Goal: Feedback & Contribution: Submit feedback/report problem

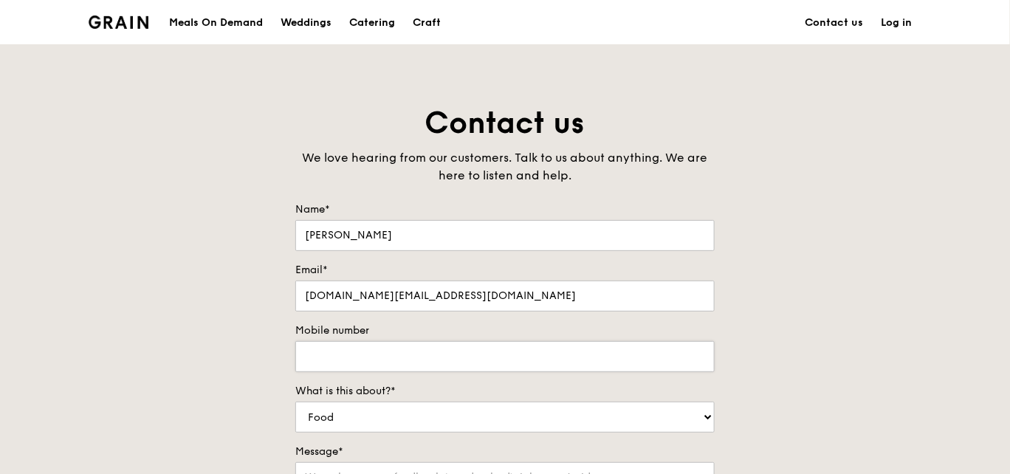
type input "[DOMAIN_NAME][EMAIL_ADDRESS][DOMAIN_NAME]"
click at [459, 365] on input "Mobile number" at bounding box center [504, 356] width 419 height 31
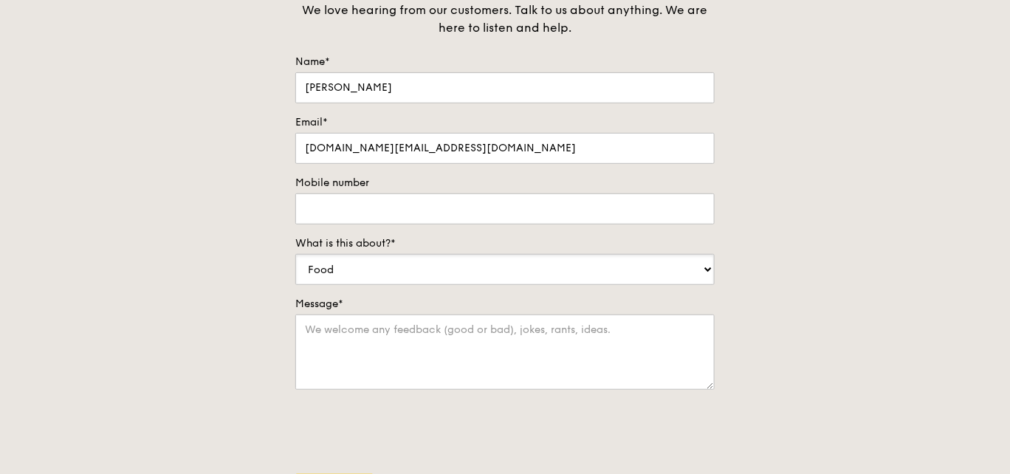
click at [379, 268] on select "Food Service Billing/Payment Catering Others" at bounding box center [504, 269] width 419 height 31
select select "Catering"
click at [295, 254] on select "Food Service Billing/Payment Catering Others" at bounding box center [504, 269] width 419 height 31
click at [353, 347] on textarea "Message*" at bounding box center [504, 351] width 419 height 75
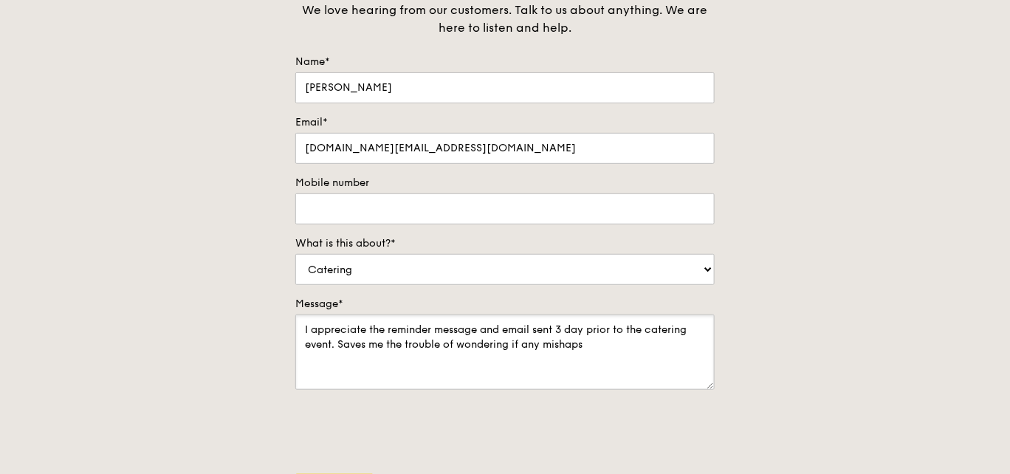
drag, startPoint x: 339, startPoint y: 339, endPoint x: 513, endPoint y: 338, distance: 173.4
click at [513, 338] on textarea "I appreciate the reminder message and email sent 3 day prior to the catering ev…" at bounding box center [504, 351] width 419 height 75
click at [354, 342] on textarea "I appreciate the reminder message and email sent 3 day prior to the catering ev…" at bounding box center [504, 351] width 419 height 75
drag, startPoint x: 524, startPoint y: 343, endPoint x: 545, endPoint y: 339, distance: 21.0
click at [524, 342] on textarea "I appreciate the reminder message and email sent 3 day prior to the catering ev…" at bounding box center [504, 351] width 419 height 75
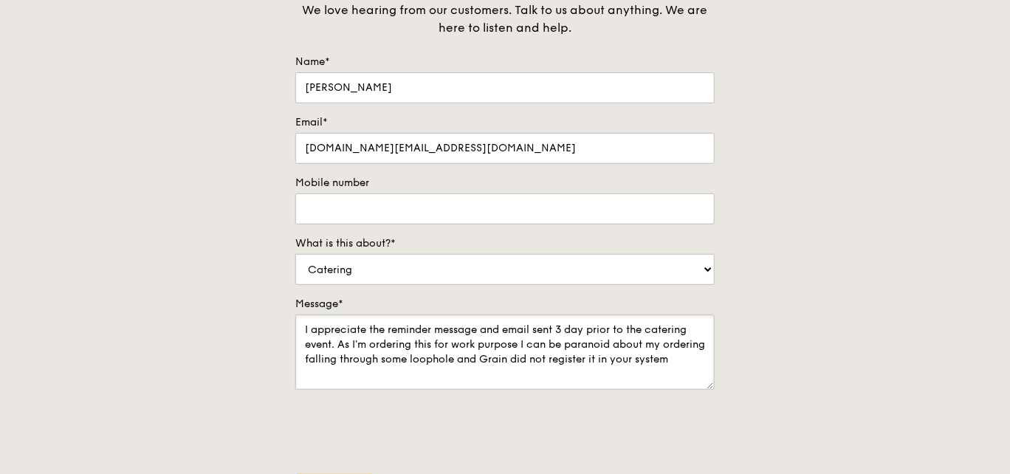
click at [346, 357] on textarea "I appreciate the reminder message and email sent 3 day prior to the catering ev…" at bounding box center [504, 351] width 419 height 75
drag, startPoint x: 337, startPoint y: 344, endPoint x: 379, endPoint y: 343, distance: 41.3
click at [379, 343] on textarea "I appreciate the reminder message and email sent 3 day prior to the catering ev…" at bounding box center [504, 351] width 419 height 75
click at [340, 342] on textarea "I appreciate the reminder message and email sent 3 day prior to the catering ev…" at bounding box center [504, 351] width 419 height 75
drag, startPoint x: 489, startPoint y: 345, endPoint x: 700, endPoint y: 337, distance: 211.2
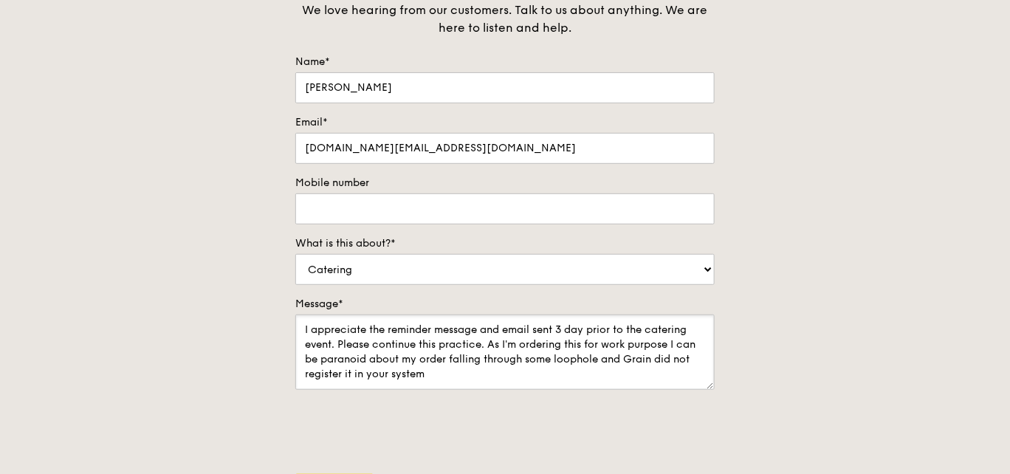
click at [700, 337] on textarea "I appreciate the reminder message and email sent 3 day prior to the catering ev…" at bounding box center [504, 351] width 419 height 75
click at [690, 342] on textarea "I appreciate the reminder message and email sent 3 day prior to the catering ev…" at bounding box center [504, 351] width 419 height 75
click at [672, 342] on textarea "I appreciate the reminder message and email sent 3 day prior to the catering ev…" at bounding box center [504, 351] width 419 height 75
click at [348, 356] on textarea "I appreciate the reminder message and email sent 3 day prior to the catering ev…" at bounding box center [504, 351] width 419 height 75
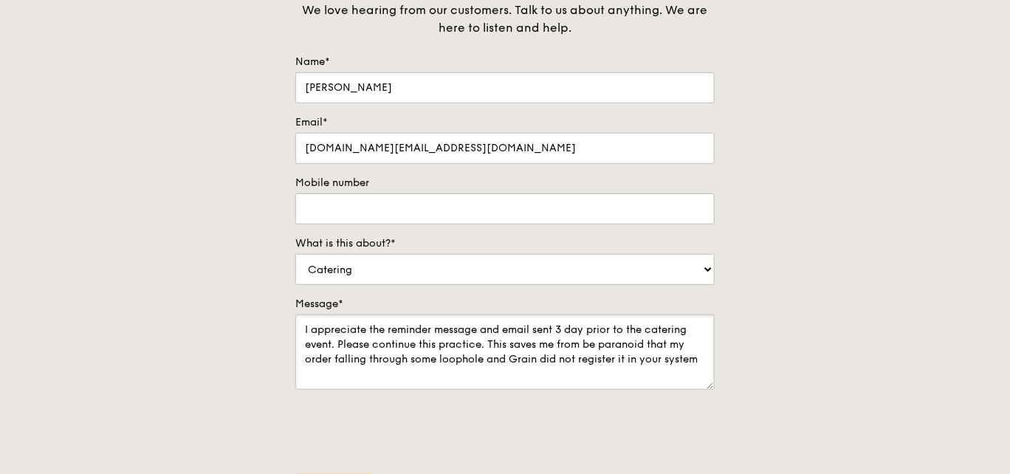
click at [341, 358] on textarea "I appreciate the reminder message and email sent 3 day prior to the catering ev…" at bounding box center [504, 351] width 419 height 75
drag, startPoint x: 494, startPoint y: 357, endPoint x: 610, endPoint y: 360, distance: 115.2
click at [610, 360] on textarea "I appreciate the reminder message and email sent 3 day prior to the catering ev…" at bounding box center [504, 351] width 419 height 75
drag, startPoint x: 472, startPoint y: 356, endPoint x: 517, endPoint y: 370, distance: 47.6
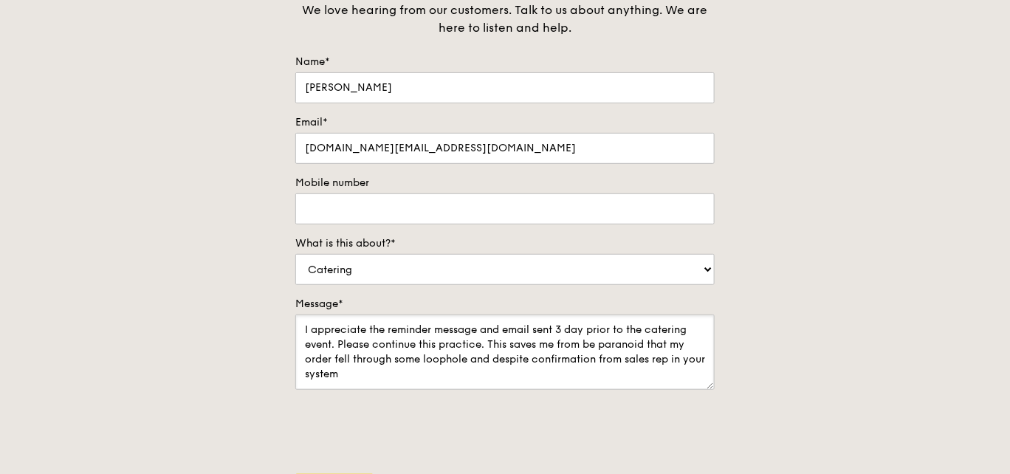
click at [517, 370] on textarea "I appreciate the reminder message and email sent 3 day prior to the catering ev…" at bounding box center [504, 351] width 419 height 75
drag, startPoint x: 490, startPoint y: 343, endPoint x: 528, endPoint y: 360, distance: 42.0
click at [528, 360] on textarea "I appreciate the reminder message and email sent 3 day prior to the catering ev…" at bounding box center [504, 351] width 419 height 75
click at [411, 360] on textarea "I appreciate the reminder message and email sent 3 day prior to the catering ev…" at bounding box center [504, 351] width 419 height 75
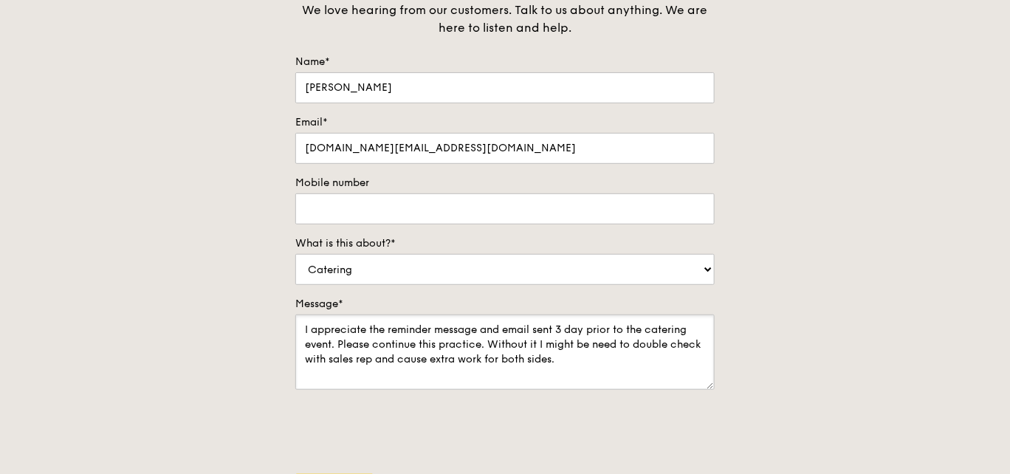
click at [572, 359] on textarea "I appreciate the reminder message and email sent 3 day prior to the catering ev…" at bounding box center [504, 351] width 419 height 75
click at [441, 358] on textarea "I appreciate the reminder message and email sent 3 day prior to the catering ev…" at bounding box center [504, 351] width 419 height 75
click at [437, 357] on textarea "I appreciate the reminder message and email sent 3 day prior to the catering ev…" at bounding box center [504, 351] width 419 height 75
drag, startPoint x: 434, startPoint y: 357, endPoint x: 483, endPoint y: 358, distance: 48.7
click at [483, 358] on textarea "I appreciate the reminder message and email sent 3 day prior to the catering ev…" at bounding box center [504, 351] width 419 height 75
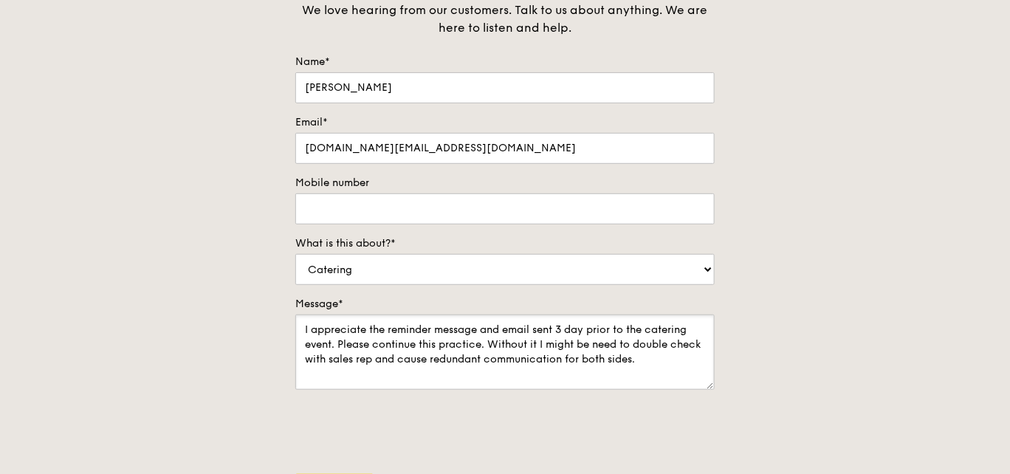
click at [649, 357] on textarea "I appreciate the reminder message and email sent 3 day prior to the catering ev…" at bounding box center [504, 351] width 419 height 75
click at [583, 343] on textarea "I appreciate the reminder message and email sent 3 day prior to the catering ev…" at bounding box center [504, 351] width 419 height 75
click at [673, 356] on textarea "I appreciate the reminder message and email sent 3 day prior to the catering ev…" at bounding box center [504, 351] width 419 height 75
click at [534, 359] on textarea "I appreciate the reminder message and email sent 3 day prior to the catering ev…" at bounding box center [504, 351] width 419 height 75
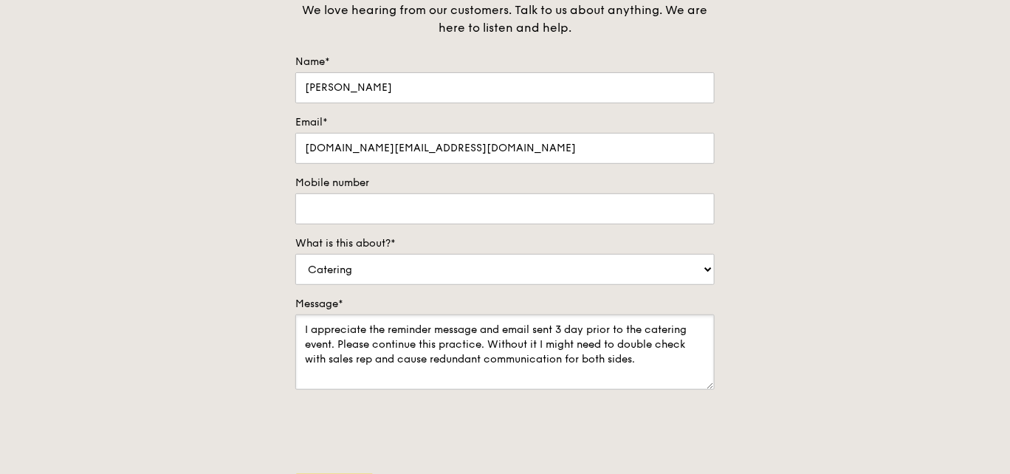
click at [668, 356] on textarea "I appreciate the reminder message and email sent 3 day prior to the catering ev…" at bounding box center [504, 351] width 419 height 75
drag, startPoint x: 432, startPoint y: 358, endPoint x: 565, endPoint y: 356, distance: 132.8
click at [565, 356] on textarea "I appreciate the reminder message and email sent 3 day prior to the catering ev…" at bounding box center [504, 351] width 419 height 75
click at [625, 337] on textarea "I appreciate the reminder message and email sent 3 day prior to the catering ev…" at bounding box center [504, 351] width 419 height 75
click at [450, 332] on textarea "I appreciate the reminder message and email sent 3 day prior to the catering ev…" at bounding box center [504, 351] width 419 height 75
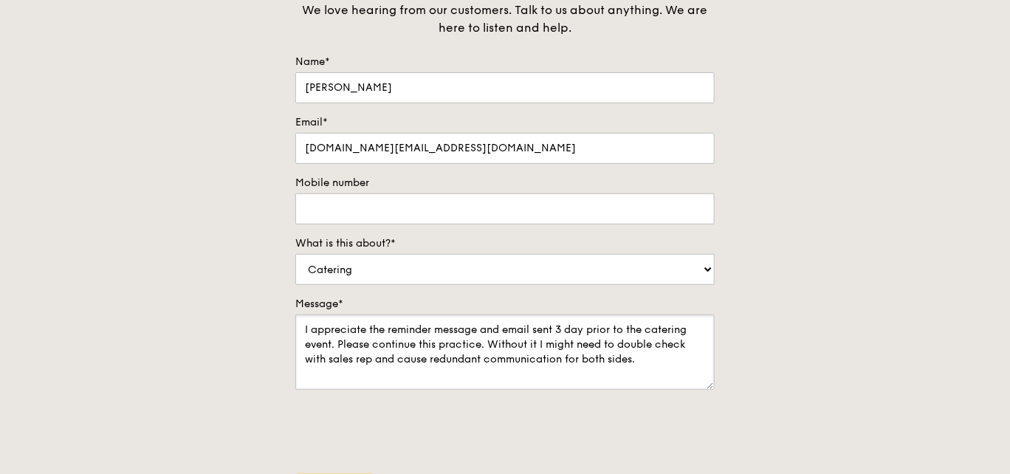
click at [450, 332] on textarea "I appreciate the reminder message and email sent 3 day prior to the catering ev…" at bounding box center [504, 351] width 419 height 75
click at [690, 351] on textarea "I appreciate the reminder SMS and email sent 3 day prior to the catering event.…" at bounding box center [504, 351] width 419 height 75
click at [648, 332] on textarea "I appreciate the reminder SMS and email sent 3 day prior to the catering event.…" at bounding box center [504, 351] width 419 height 75
click at [577, 365] on textarea "I appreciate the reminder SMS and email sent 3 day prior to the catering event.…" at bounding box center [504, 351] width 419 height 75
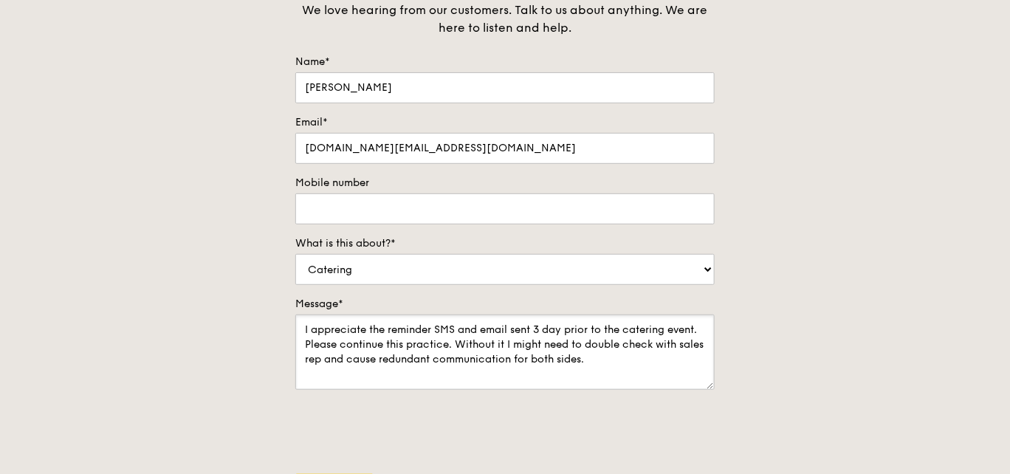
click at [652, 358] on textarea "I appreciate the reminder SMS and email sent 3 day prior to the catering event.…" at bounding box center [504, 351] width 419 height 75
click at [660, 358] on textarea "I appreciate the reminder SMS and email sent 3 day prior to the catering event.…" at bounding box center [504, 351] width 419 height 75
click at [404, 358] on textarea "I appreciate the reminder SMS and email sent 3 day prior to the catering event.…" at bounding box center [504, 351] width 419 height 75
drag, startPoint x: 374, startPoint y: 356, endPoint x: 429, endPoint y: 357, distance: 54.6
click at [429, 357] on textarea "I appreciate the reminder SMS and email sent 3 day prior to the catering event.…" at bounding box center [504, 351] width 419 height 75
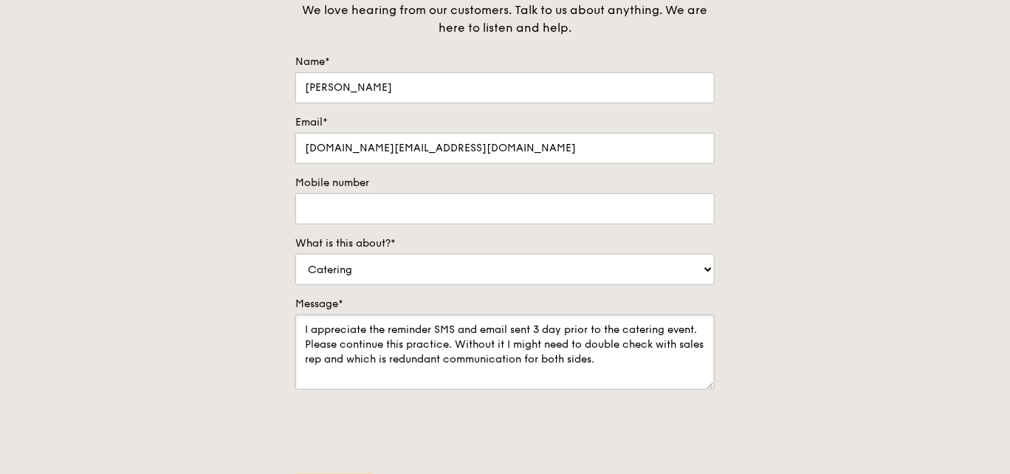
click at [680, 360] on textarea "I appreciate the reminder SMS and email sent 3 day prior to the catering event.…" at bounding box center [504, 351] width 419 height 75
click at [693, 338] on textarea "I appreciate the reminder SMS and email sent 3 day prior to the catering event.…" at bounding box center [504, 351] width 419 height 75
click at [358, 355] on textarea "I appreciate the reminder SMS and email sent 3 day prior to the catering event.…" at bounding box center [504, 351] width 419 height 75
click at [636, 356] on textarea "I appreciate the reminder SMS and email sent 3 day prior to the catering event.…" at bounding box center [504, 351] width 419 height 75
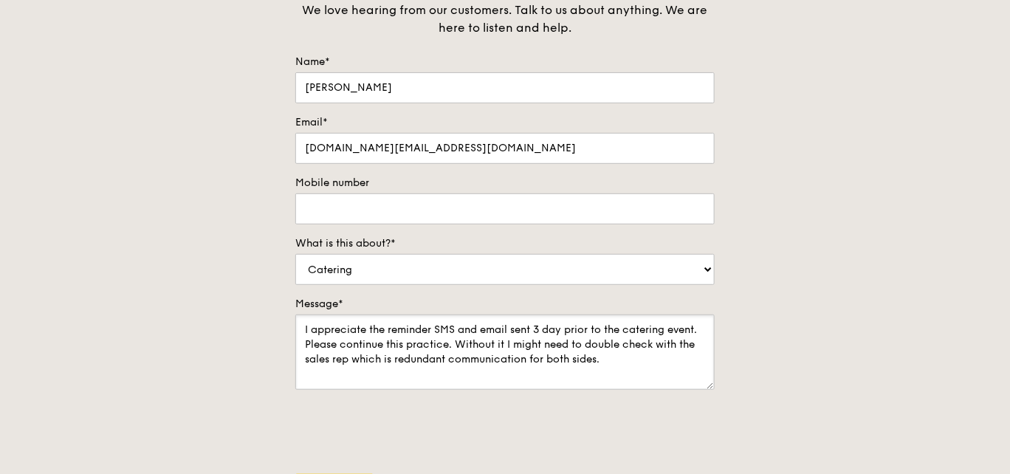
click at [576, 357] on textarea "I appreciate the reminder SMS and email sent 3 day prior to the catering event.…" at bounding box center [504, 351] width 419 height 75
click at [668, 365] on textarea "I appreciate the reminder SMS and email sent 3 day prior to the catering event.…" at bounding box center [504, 351] width 419 height 75
click at [421, 361] on textarea "I appreciate the reminder SMS and email sent 3 day prior to the catering event.…" at bounding box center [504, 351] width 419 height 75
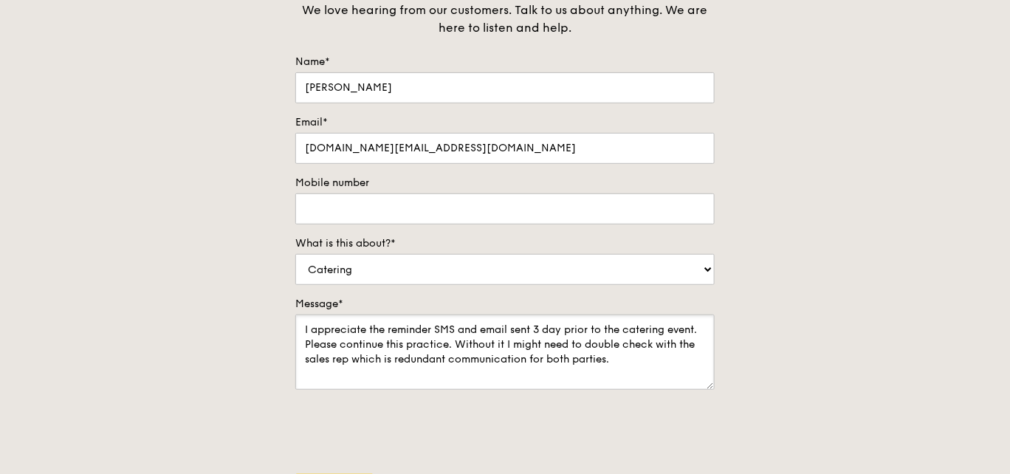
click at [610, 353] on textarea "I appreciate the reminder SMS and email sent 3 day prior to the catering event.…" at bounding box center [504, 351] width 419 height 75
click at [654, 354] on textarea "I appreciate the reminder SMS and email sent 3 day prior to the catering event.…" at bounding box center [504, 351] width 419 height 75
click at [421, 358] on textarea "I appreciate the reminder SMS and email sent 3 day prior to the catering event.…" at bounding box center [504, 351] width 419 height 75
click at [506, 361] on textarea "I appreciate the reminder SMS and email sent 3 day prior to the catering event.…" at bounding box center [504, 351] width 419 height 75
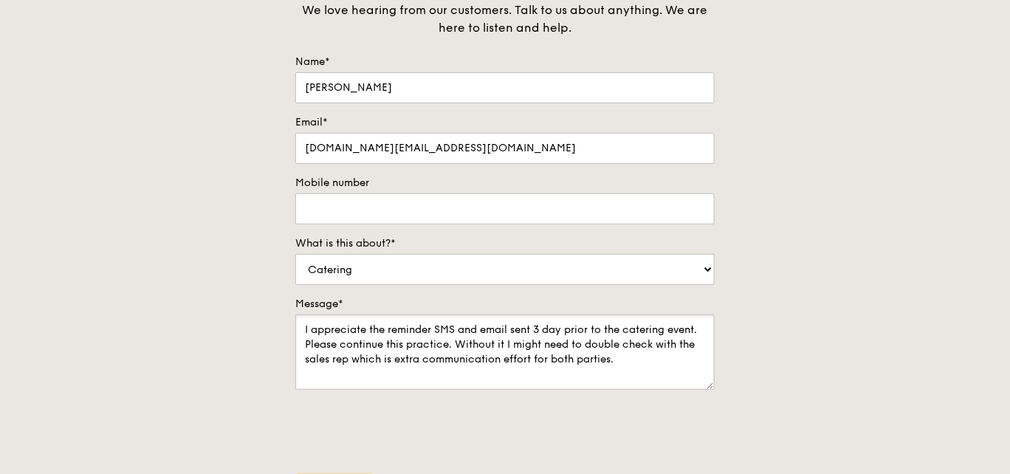
click at [644, 356] on textarea "I appreciate the reminder SMS and email sent 3 day prior to the catering event.…" at bounding box center [504, 351] width 419 height 75
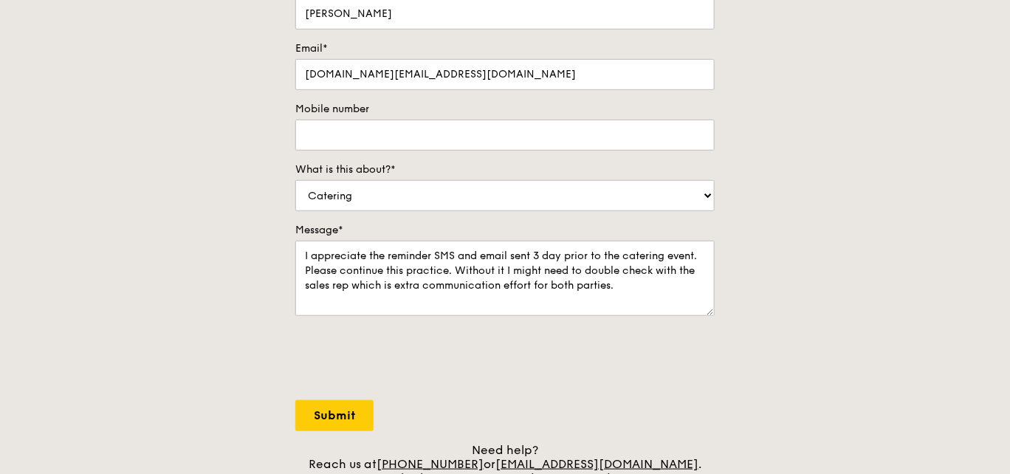
scroll to position [295, 0]
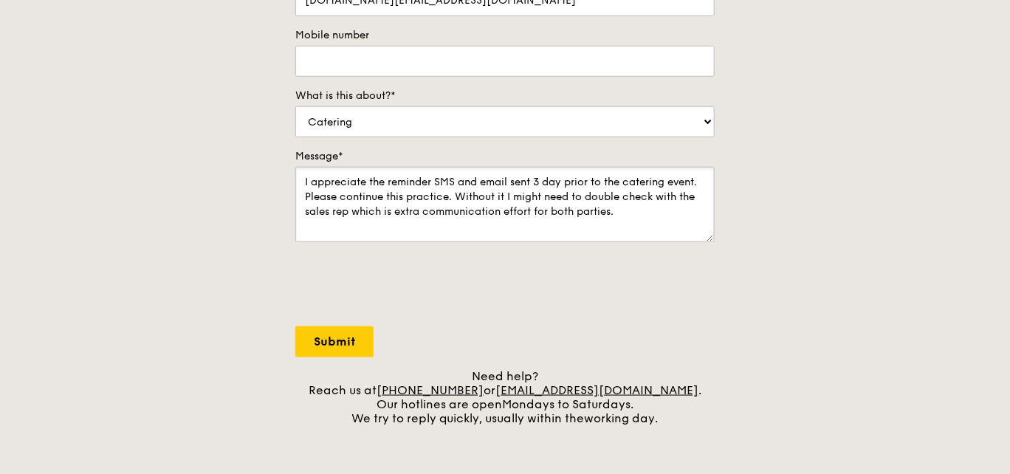
click at [660, 209] on textarea "I appreciate the reminder SMS and email sent 3 day prior to the catering event.…" at bounding box center [504, 204] width 419 height 75
click at [458, 193] on textarea "I appreciate the reminder SMS and email sent 3 day prior to the catering event.…" at bounding box center [504, 204] width 419 height 75
click at [651, 213] on textarea "I appreciate the reminder SMS and email sent 3 day prior to the catering event.…" at bounding box center [504, 204] width 419 height 75
click at [708, 286] on div "0cAFcWeA7v8M0sHxi8me4K-JuQcrsrcO-UJg4VFH82LjqiJd2h9P_TE1_HIzPlkFfSjC_cN1mAej9jQ…" at bounding box center [504, 286] width 419 height 58
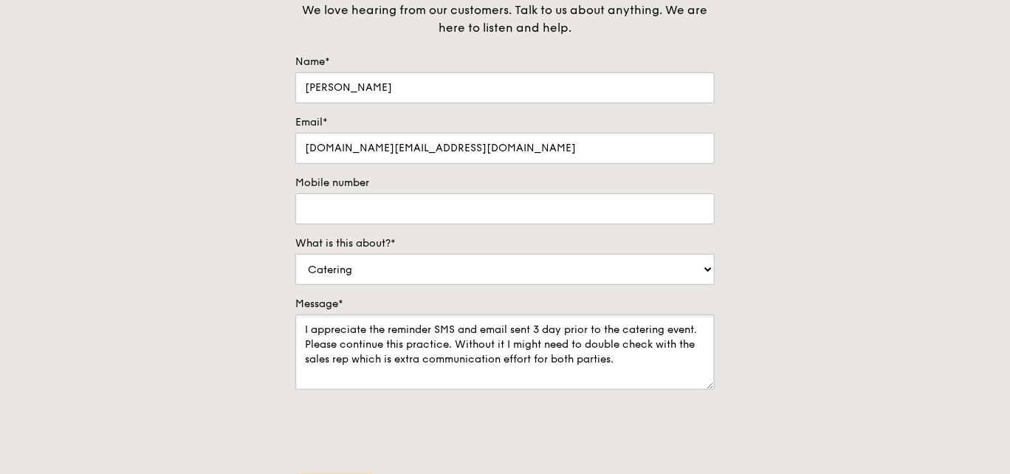
click at [636, 350] on textarea "I appreciate the reminder SMS and email sent 3 day prior to the catering event.…" at bounding box center [504, 351] width 419 height 75
click at [686, 359] on textarea "I appreciate the reminder SMS and email sent 3 day prior to the catering event.…" at bounding box center [504, 351] width 419 height 75
click at [543, 328] on textarea "I appreciate the reminder SMS and email sent 3 day prior to the catering event.…" at bounding box center [504, 351] width 419 height 75
click at [651, 361] on textarea "I appreciate the reminder SMS and email sent 3 day prior to the catering event.…" at bounding box center [504, 351] width 419 height 75
click at [627, 362] on textarea "I appreciate the reminder SMS and email sent 3 day prior to the catering event.…" at bounding box center [504, 351] width 419 height 75
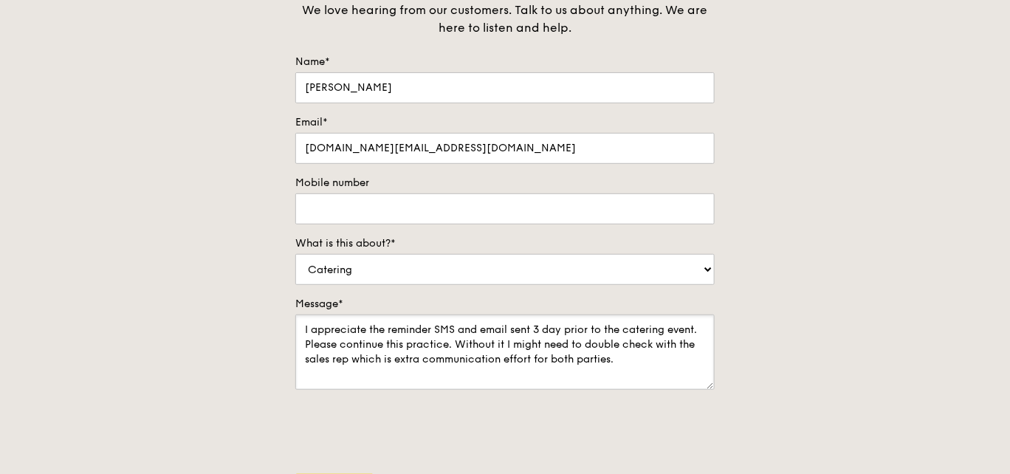
click at [632, 358] on textarea "I appreciate the reminder SMS and email sent 3 day prior to the catering event.…" at bounding box center [504, 351] width 419 height 75
click at [631, 365] on textarea "I appreciate the reminder SMS and email sent 3 day prior to the catering event.…" at bounding box center [504, 351] width 419 height 75
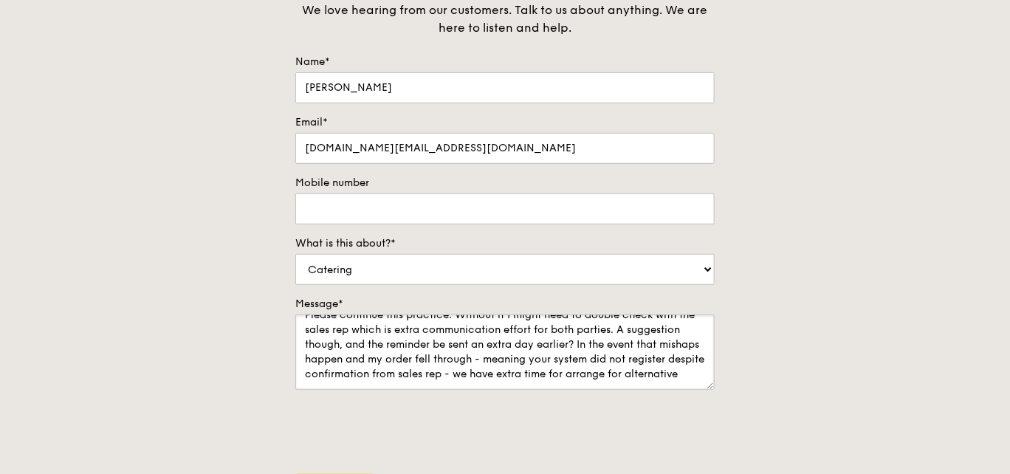
scroll to position [44, 0]
drag, startPoint x: 663, startPoint y: 325, endPoint x: 697, endPoint y: 379, distance: 63.7
click at [697, 379] on textarea "I appreciate the reminder SMS and email sent 3 day prior to the catering event.…" at bounding box center [504, 351] width 419 height 75
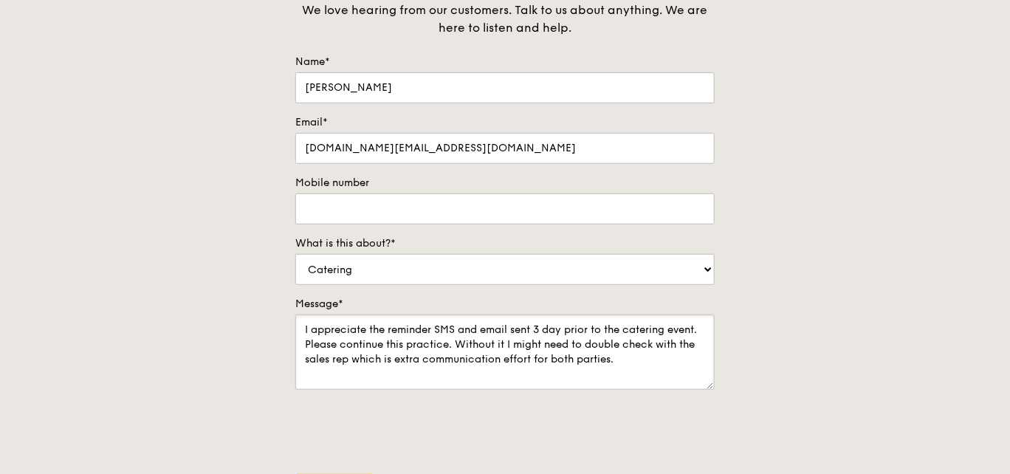
scroll to position [0, 0]
click at [704, 329] on textarea "I appreciate the reminder SMS and email sent 3 day prior to the catering event.…" at bounding box center [504, 351] width 419 height 75
click at [649, 359] on textarea "I appreciate the reminder SMS and email sent 3 day prior to the catering event.…" at bounding box center [504, 351] width 419 height 75
click at [695, 356] on textarea "I appreciate the reminder SMS and email sent 3 day prior to the catering event.…" at bounding box center [504, 351] width 419 height 75
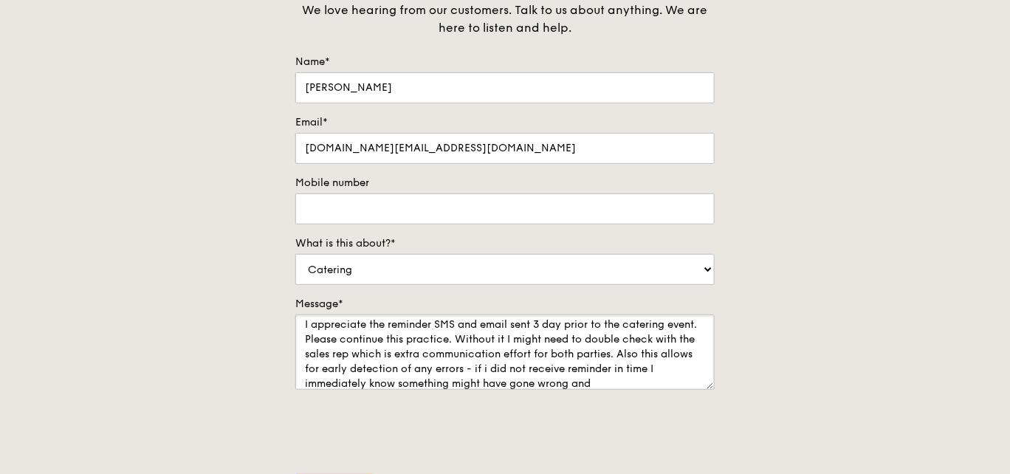
click at [663, 351] on textarea "I appreciate the reminder SMS and email sent 3 day prior to the catering event.…" at bounding box center [504, 351] width 419 height 75
click at [583, 367] on textarea "I appreciate the reminder SMS and email sent 3 day prior to the catering event.…" at bounding box center [504, 351] width 419 height 75
click at [346, 379] on textarea "I appreciate the reminder SMS and email sent 3 day prior to the catering event.…" at bounding box center [504, 351] width 419 height 75
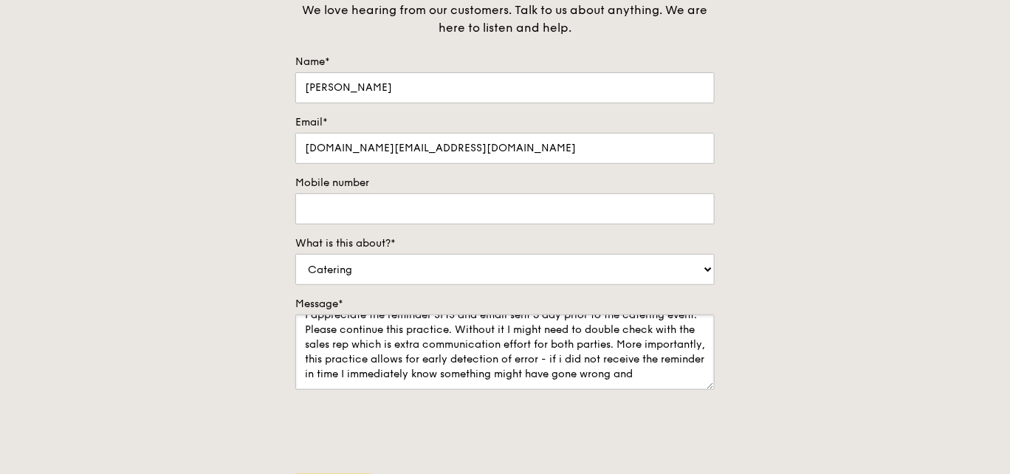
click at [371, 384] on textarea "I appreciate the reminder SMS and email sent 3 day prior to the catering event.…" at bounding box center [504, 351] width 419 height 75
click at [338, 369] on textarea "I appreciate the reminder SMS and email sent 3 day prior to the catering event.…" at bounding box center [504, 351] width 419 height 75
drag, startPoint x: 340, startPoint y: 373, endPoint x: 418, endPoint y: 368, distance: 77.7
click at [418, 368] on textarea "I appreciate the reminder SMS and email sent 3 day prior to the catering event.…" at bounding box center [504, 351] width 419 height 75
click at [525, 373] on textarea "I appreciate the reminder SMS and email sent 3 day prior to the catering event.…" at bounding box center [504, 351] width 419 height 75
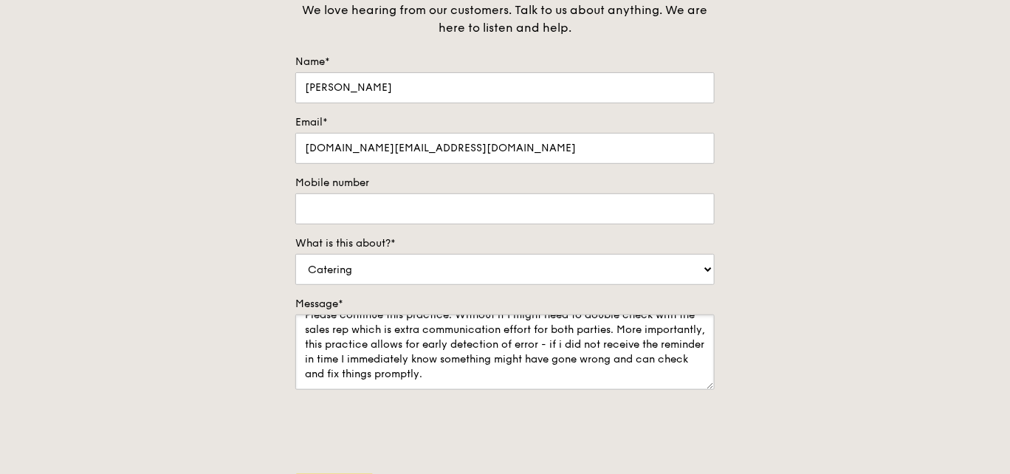
click at [625, 343] on textarea "I appreciate the reminder SMS and email sent 3 day prior to the catering event.…" at bounding box center [504, 351] width 419 height 75
click at [596, 374] on textarea "I appreciate the reminder SMS and email sent 3 day prior to the catering event.…" at bounding box center [504, 351] width 419 height 75
type textarea "I appreciate the reminder SMS and email sent 3 day prior to the catering event.…"
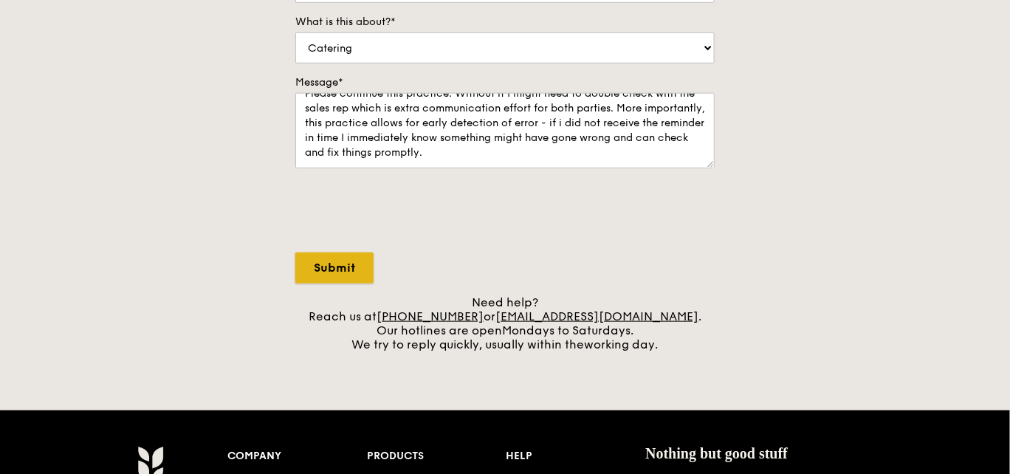
click at [330, 272] on input "Submit" at bounding box center [334, 267] width 78 height 31
select select "Food"
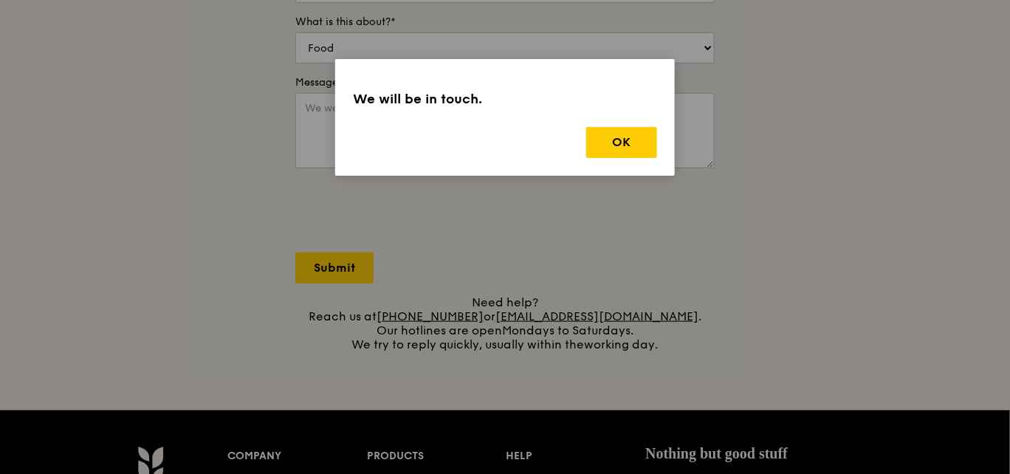
scroll to position [0, 0]
click at [630, 143] on button "OK" at bounding box center [621, 142] width 71 height 31
